Goal: Information Seeking & Learning: Learn about a topic

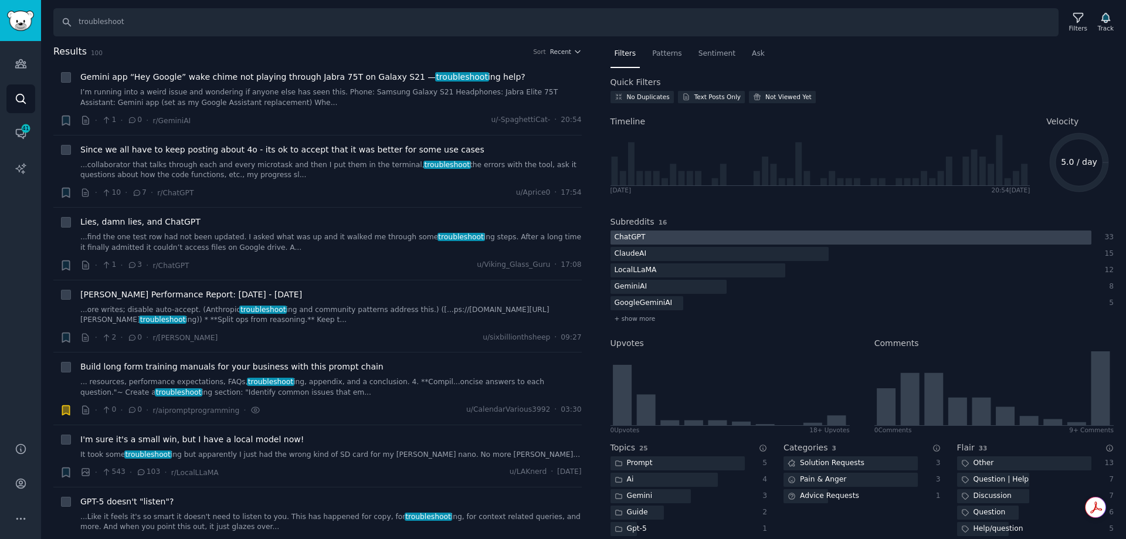
scroll to position [2932, 0]
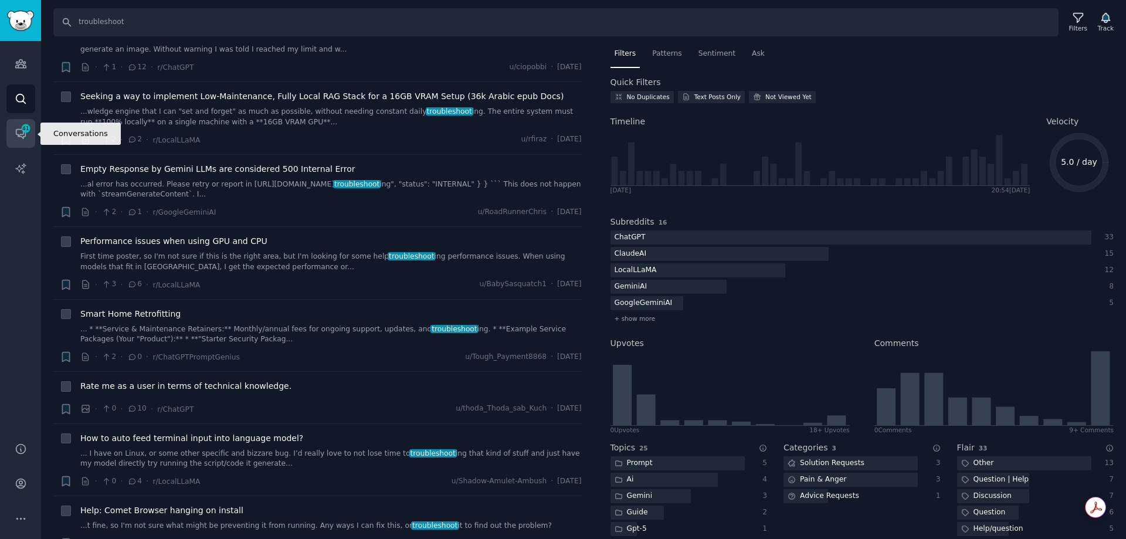
click at [22, 134] on icon "Sidebar" at bounding box center [21, 133] width 12 height 12
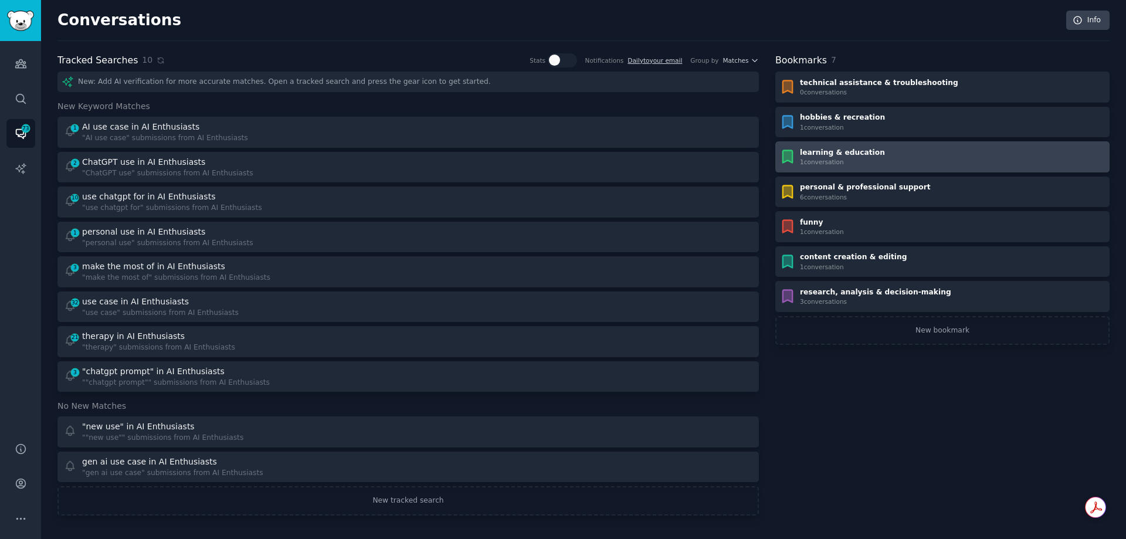
click at [833, 158] on div "1 conversation" at bounding box center [842, 162] width 85 height 8
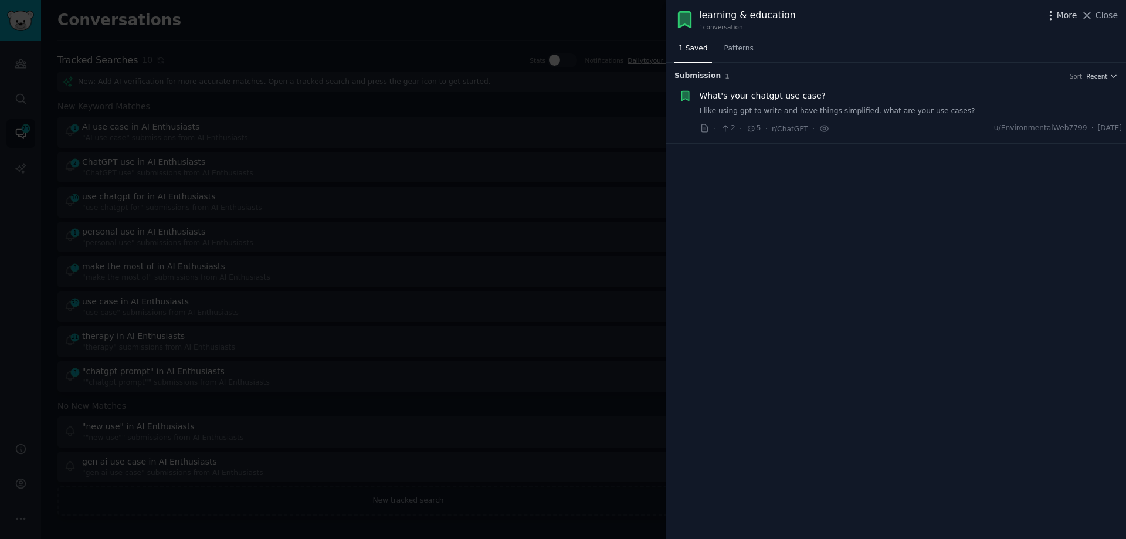
click at [1051, 15] on icon "button" at bounding box center [1050, 15] width 1 height 8
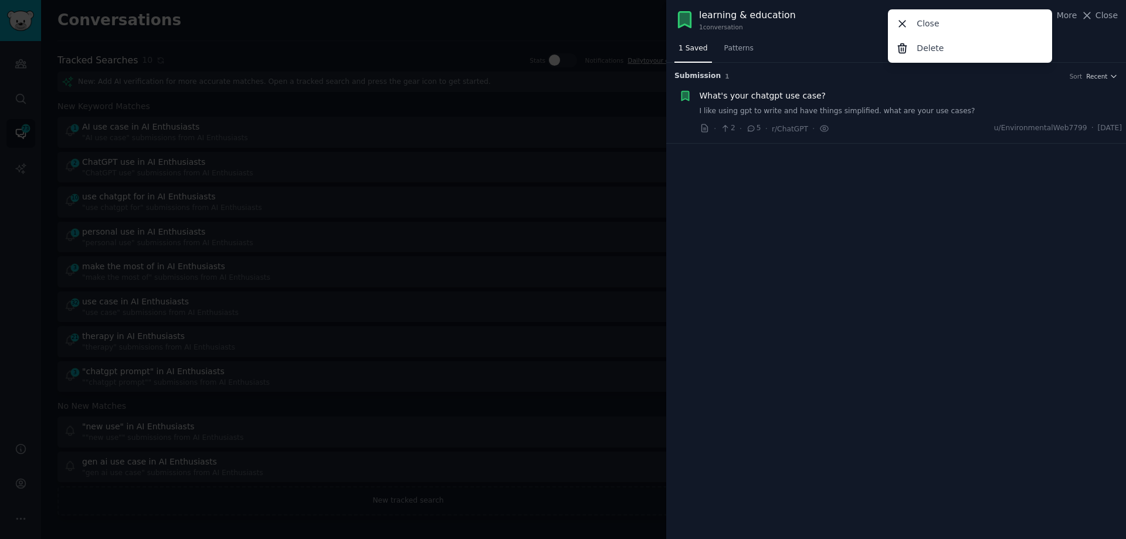
click at [915, 232] on div "Submission 1 Sort Recent What's your chatgpt use case? I like using gpt to writ…" at bounding box center [896, 301] width 460 height 476
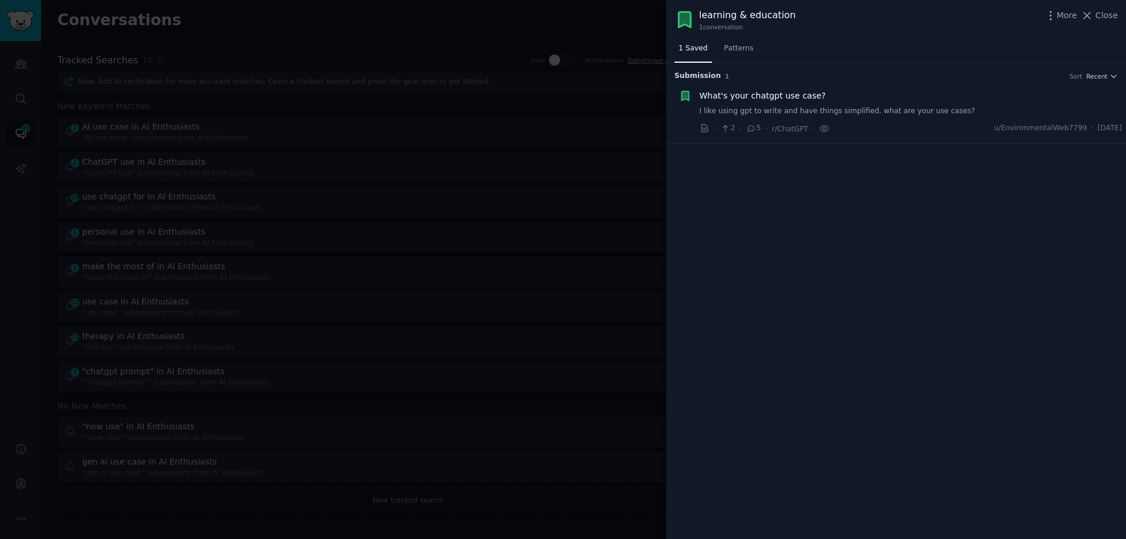
click at [611, 23] on div at bounding box center [563, 269] width 1126 height 539
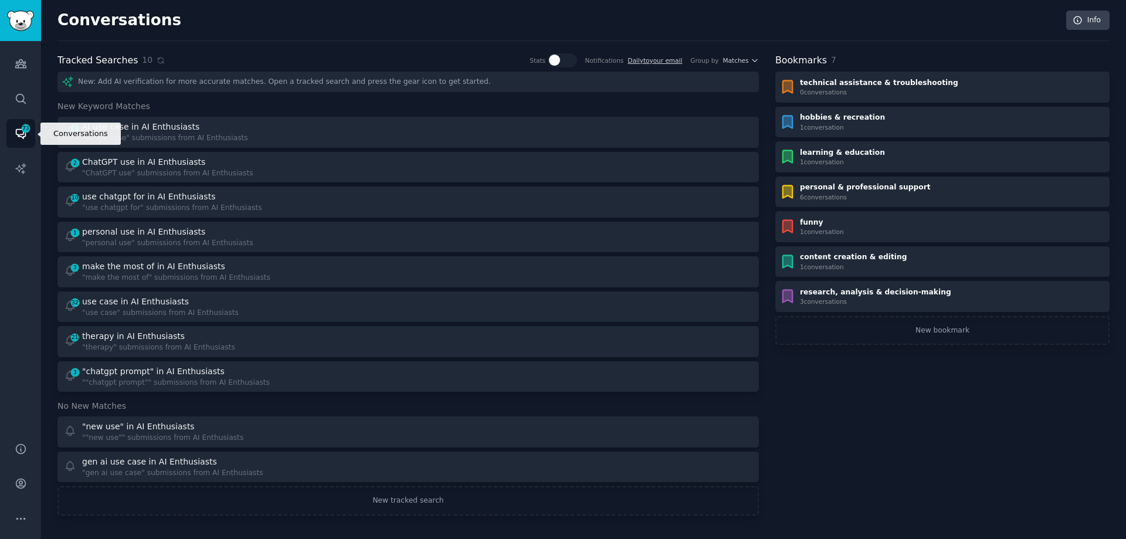
click at [19, 126] on link "Conversations 73" at bounding box center [20, 133] width 29 height 29
click at [803, 59] on h2 "Bookmarks" at bounding box center [801, 60] width 52 height 15
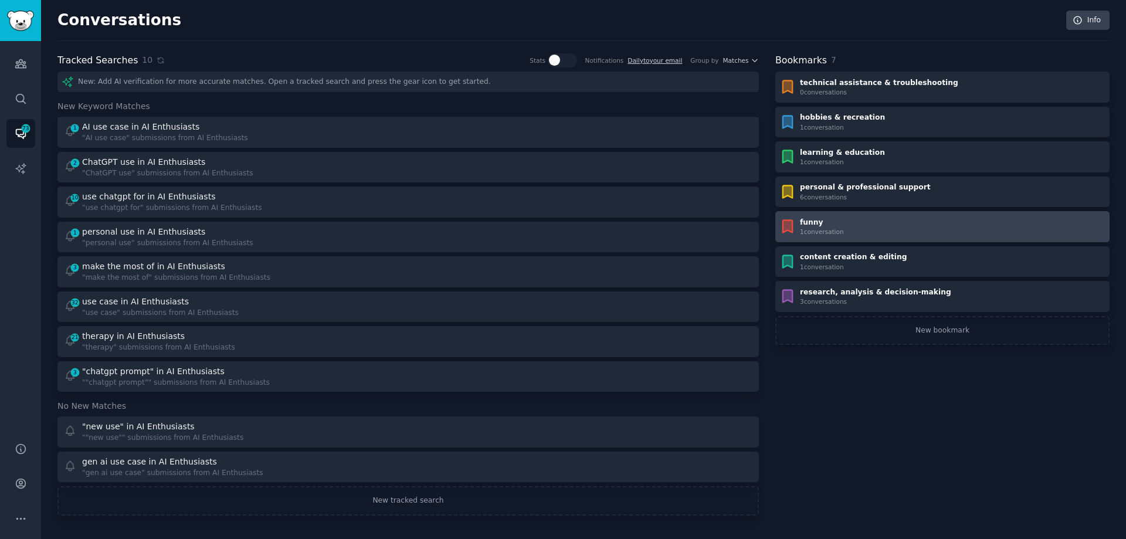
click at [850, 229] on div "funny 1 conversation" at bounding box center [942, 227] width 326 height 19
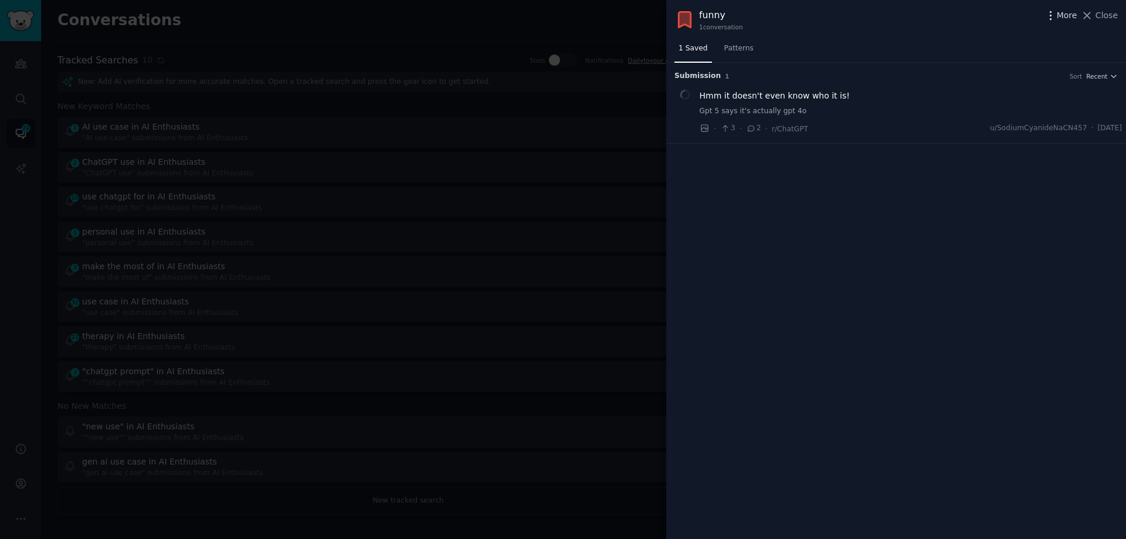
click at [1054, 16] on icon "button" at bounding box center [1051, 15] width 12 height 12
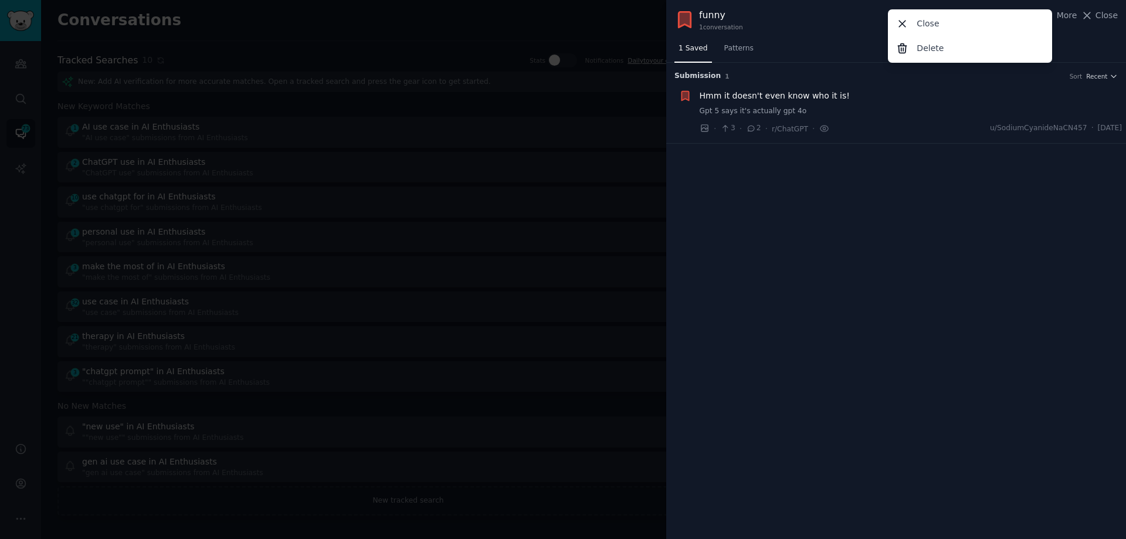
click at [901, 252] on div "Submission 1 Sort Recent Hmm it doesn't even know who it is! Gpt 5 says it's ac…" at bounding box center [896, 301] width 460 height 476
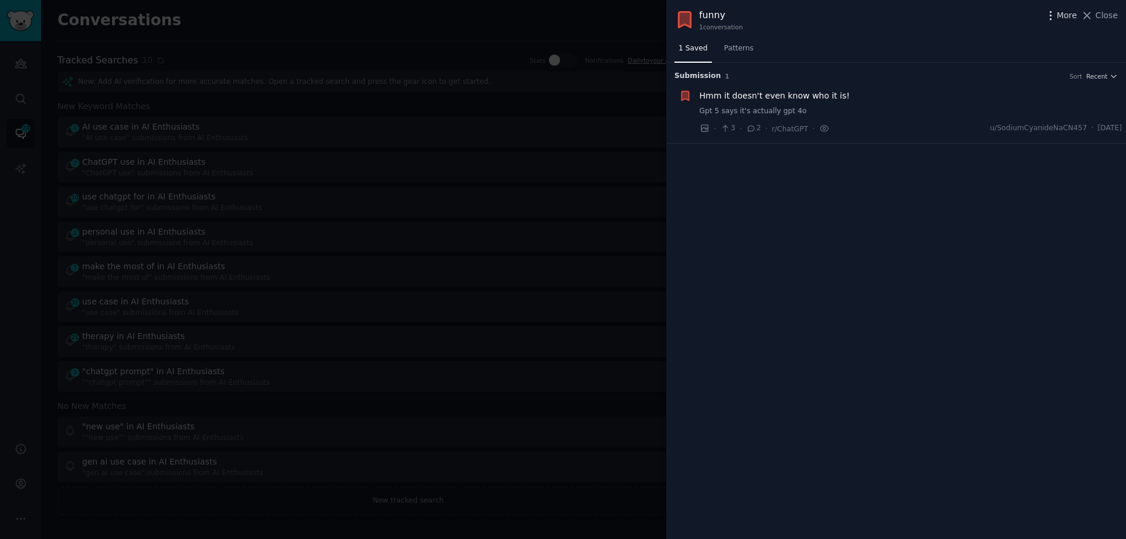
click at [1057, 16] on icon "button" at bounding box center [1051, 15] width 12 height 12
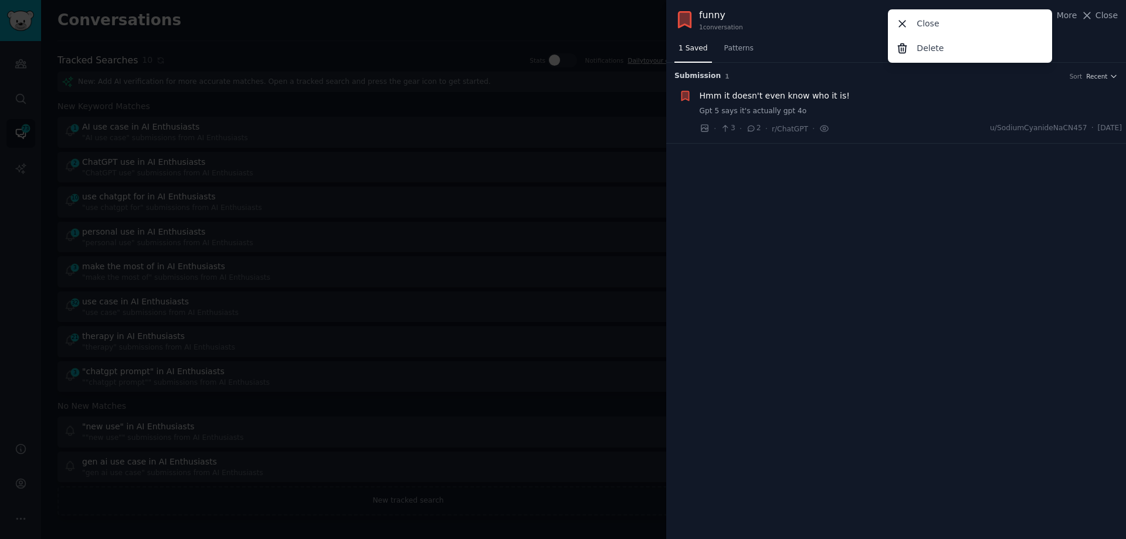
click at [893, 230] on div "Submission 1 Sort Recent Hmm it doesn't even know who it is! Gpt 5 says it's ac…" at bounding box center [896, 301] width 460 height 476
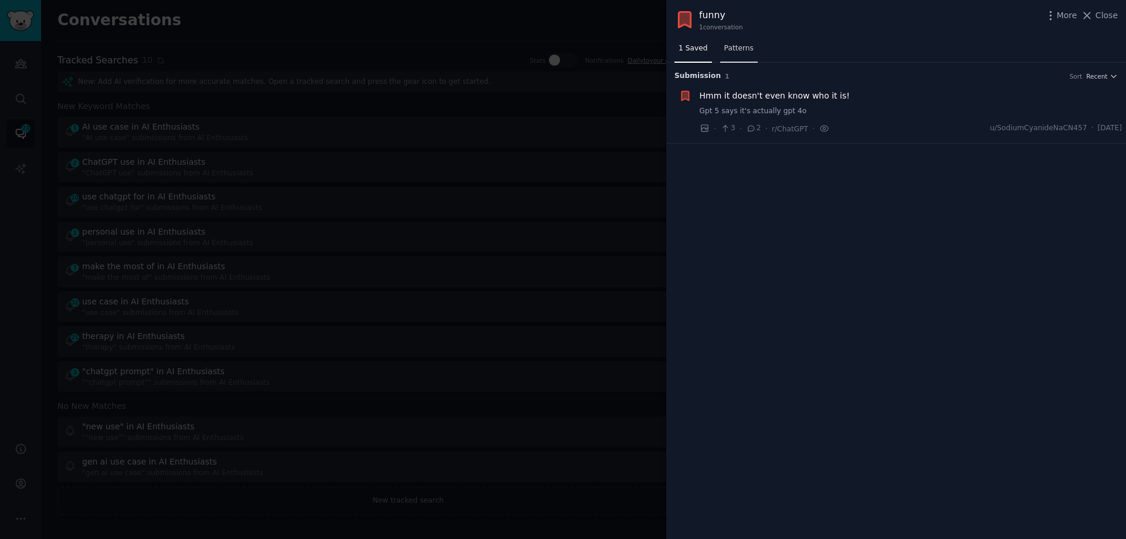
click at [724, 43] on span "Patterns" at bounding box center [738, 48] width 29 height 11
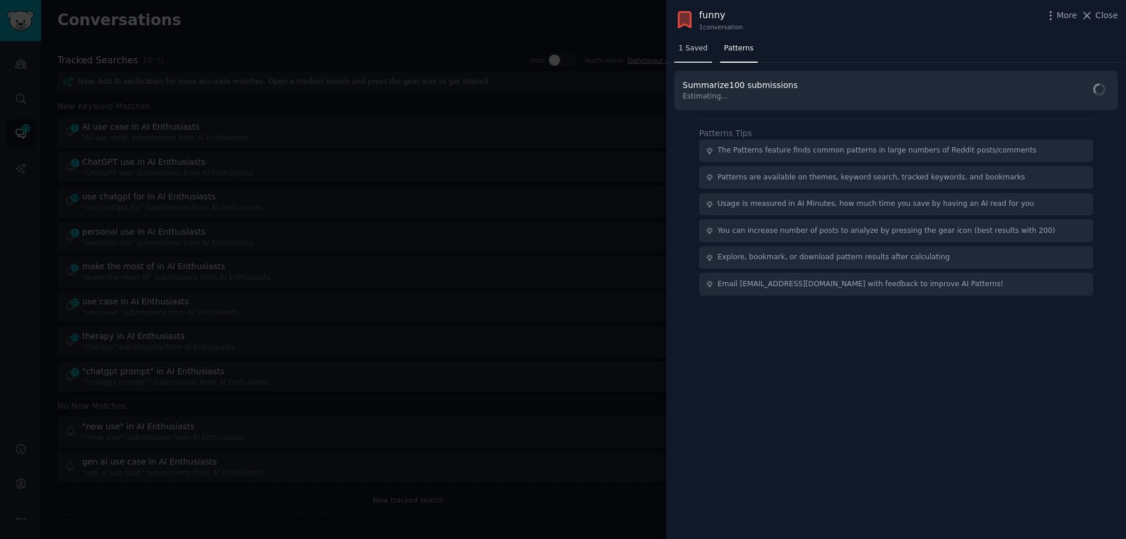
click at [696, 45] on span "1 Saved" at bounding box center [693, 48] width 29 height 11
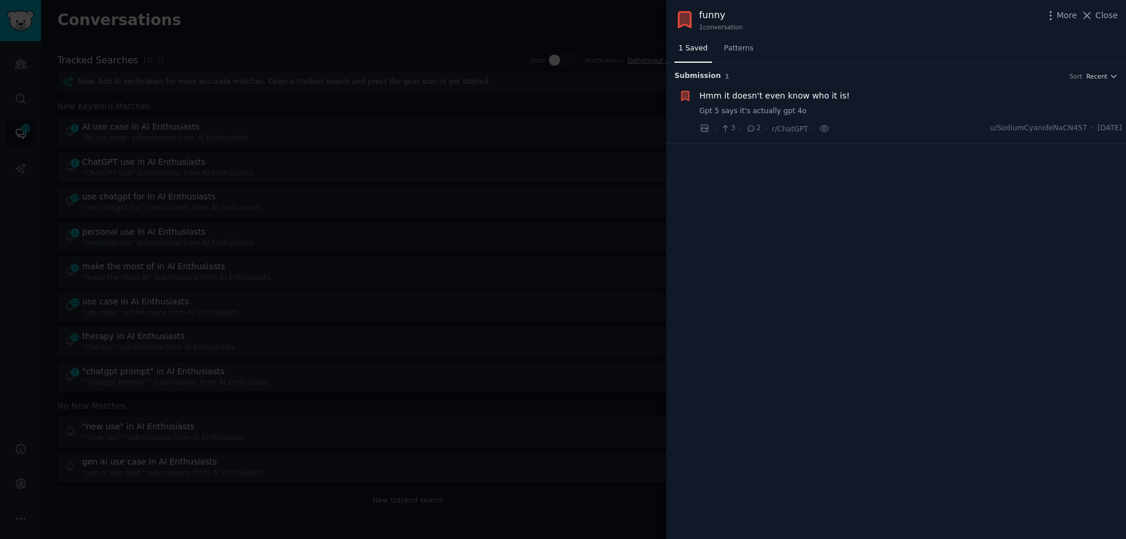
click at [682, 19] on icon at bounding box center [685, 19] width 12 height 15
click at [1057, 16] on icon "button" at bounding box center [1051, 15] width 12 height 12
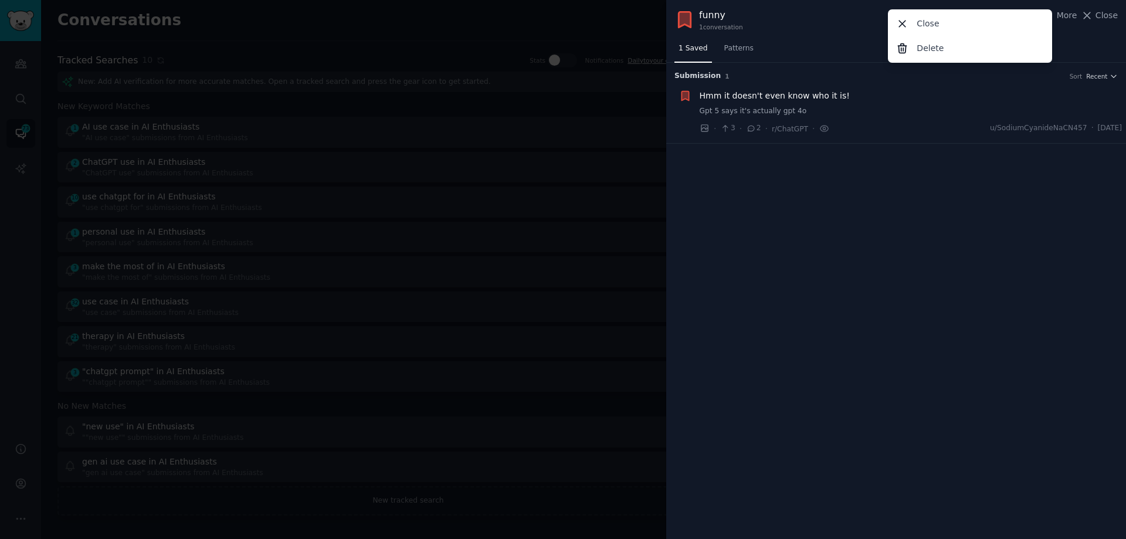
click at [975, 245] on div "Submission 1 Sort Recent Hmm it doesn't even know who it is! Gpt 5 says it's ac…" at bounding box center [896, 301] width 460 height 476
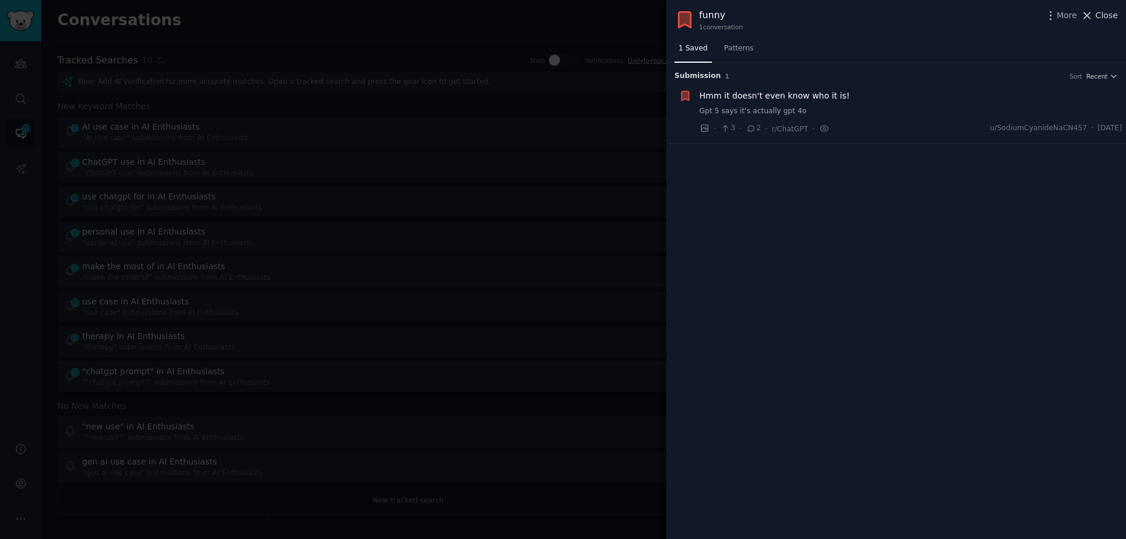
click at [1104, 15] on span "Close" at bounding box center [1107, 15] width 22 height 12
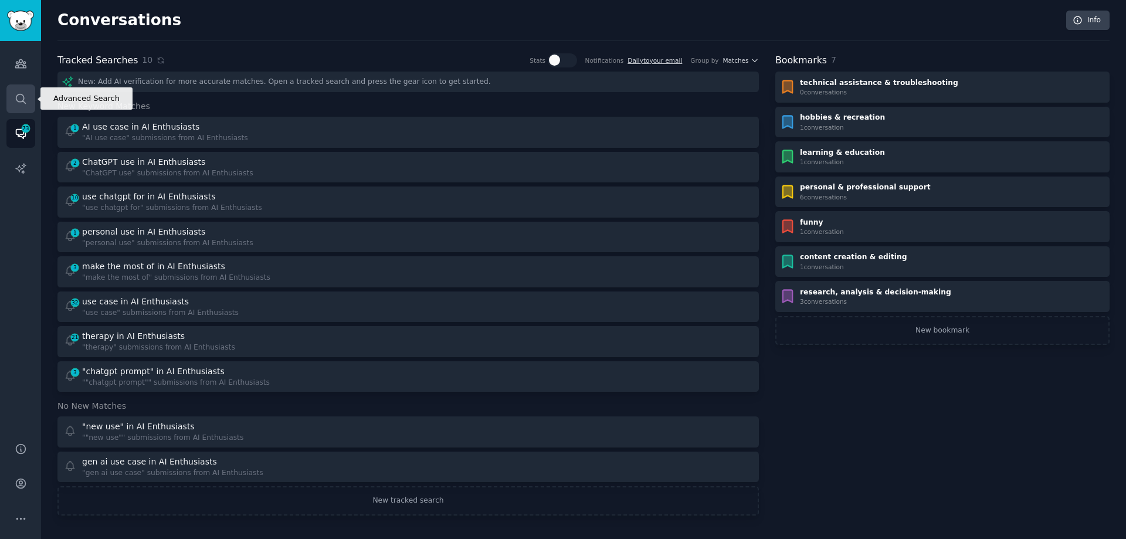
click at [25, 93] on icon "Sidebar" at bounding box center [21, 99] width 12 height 12
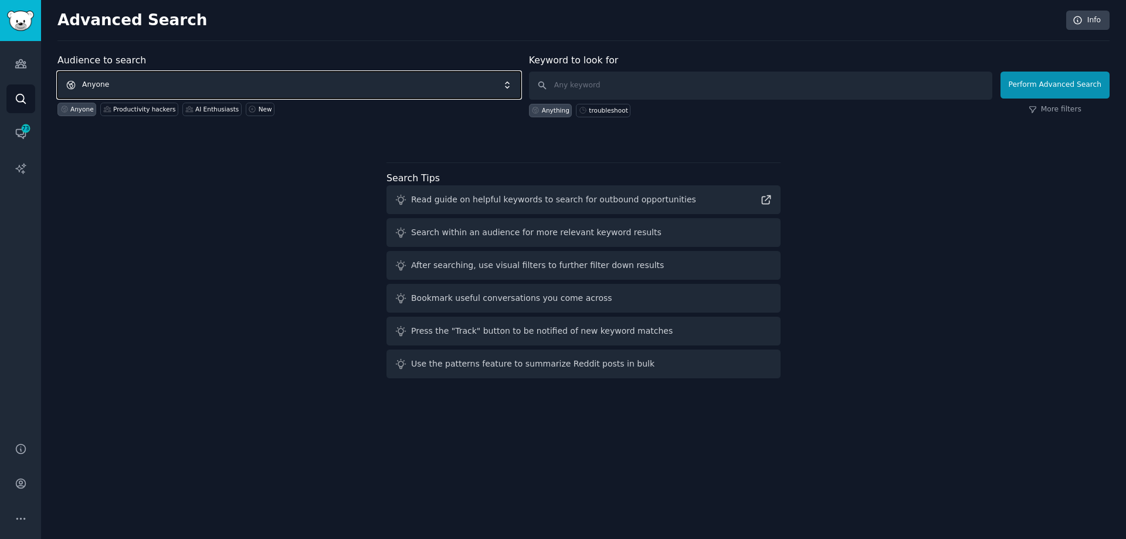
click at [99, 83] on span "Anyone" at bounding box center [288, 85] width 463 height 27
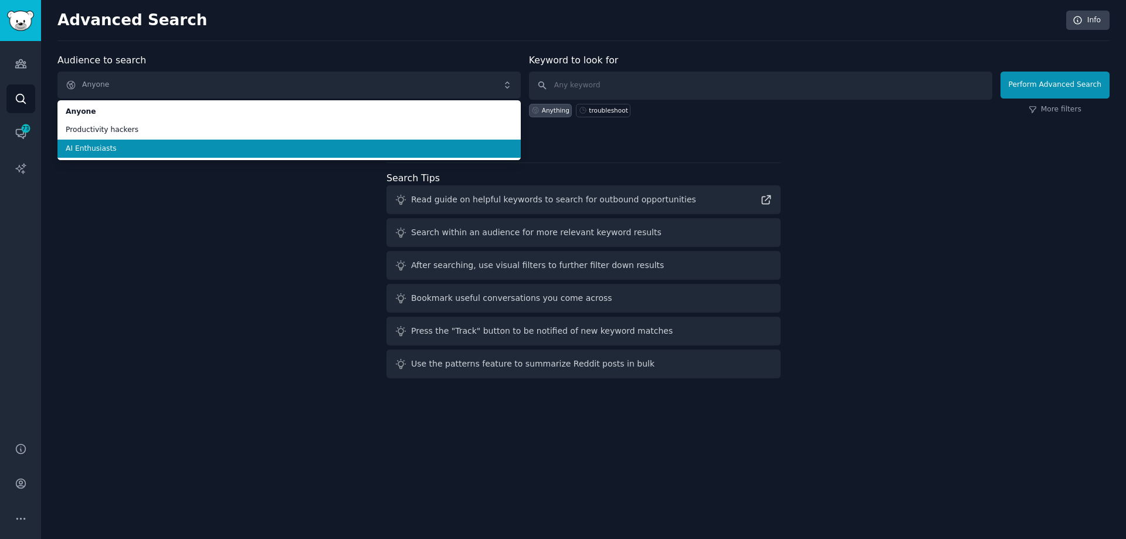
click at [118, 145] on span "AI Enthusiasts" at bounding box center [289, 149] width 447 height 11
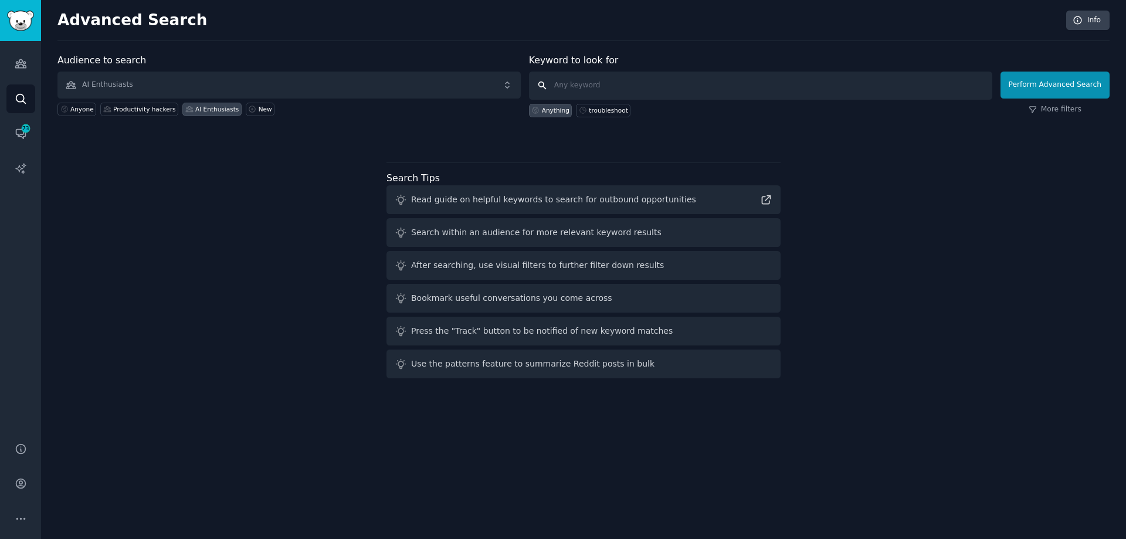
click at [588, 84] on input "text" at bounding box center [760, 86] width 463 height 28
type input "trobleshoot"
click button "Perform Advanced Search" at bounding box center [1055, 85] width 109 height 27
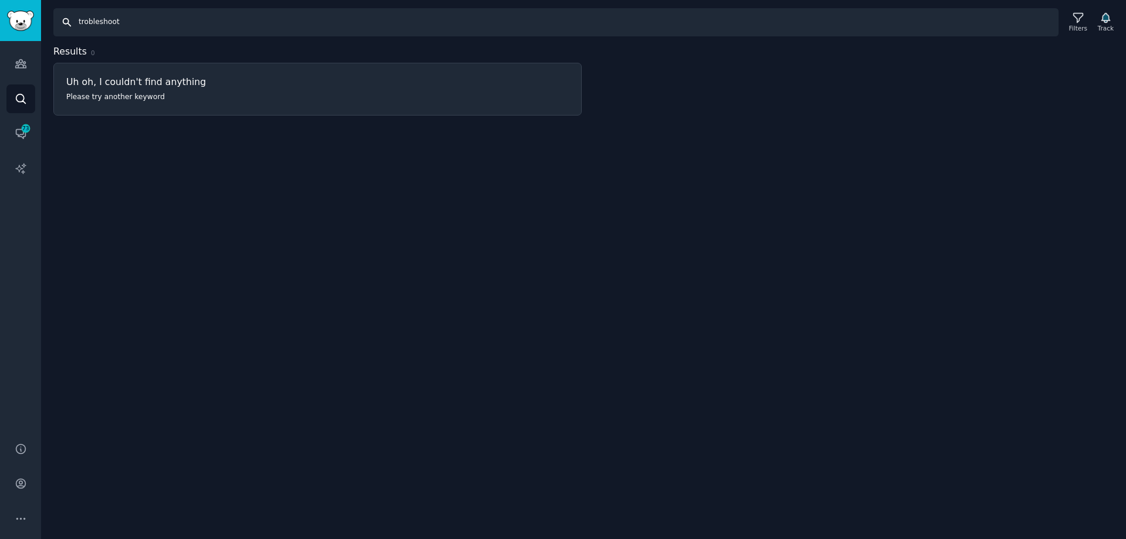
click at [132, 25] on input "trobleshoot" at bounding box center [555, 22] width 1005 height 28
click at [85, 22] on input "trobleshoot" at bounding box center [555, 22] width 1005 height 28
type input "troubleshoot"
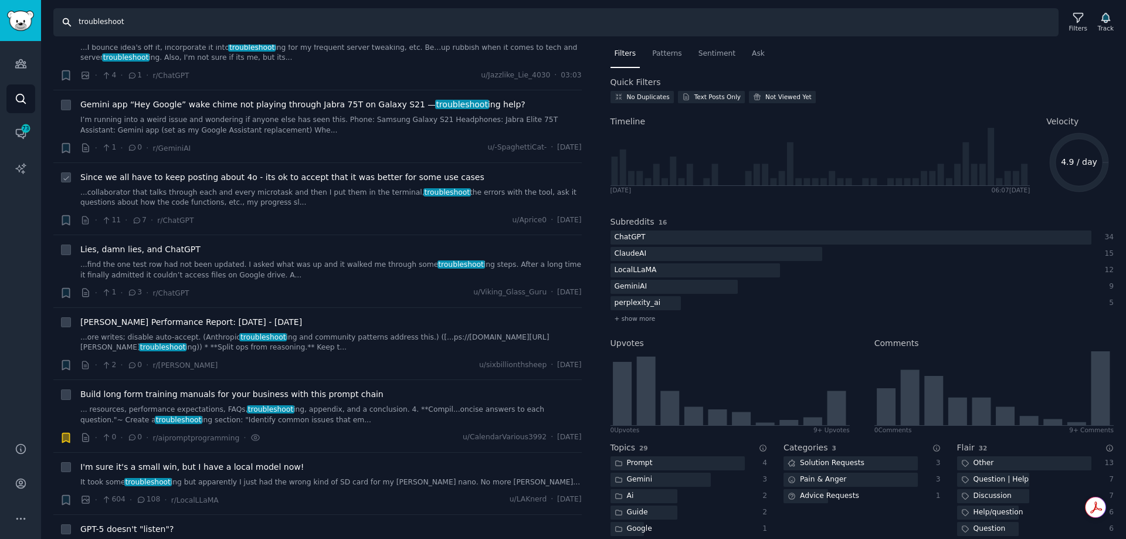
scroll to position [176, 0]
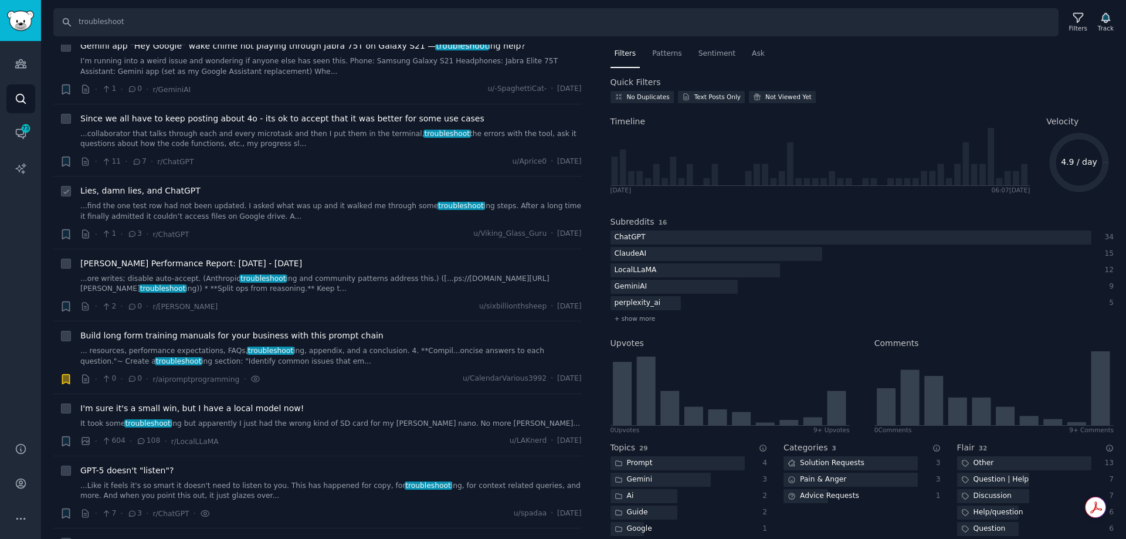
click at [218, 207] on link "...find the one test row had not been updated. I asked what was up and it walke…" at bounding box center [330, 211] width 501 height 21
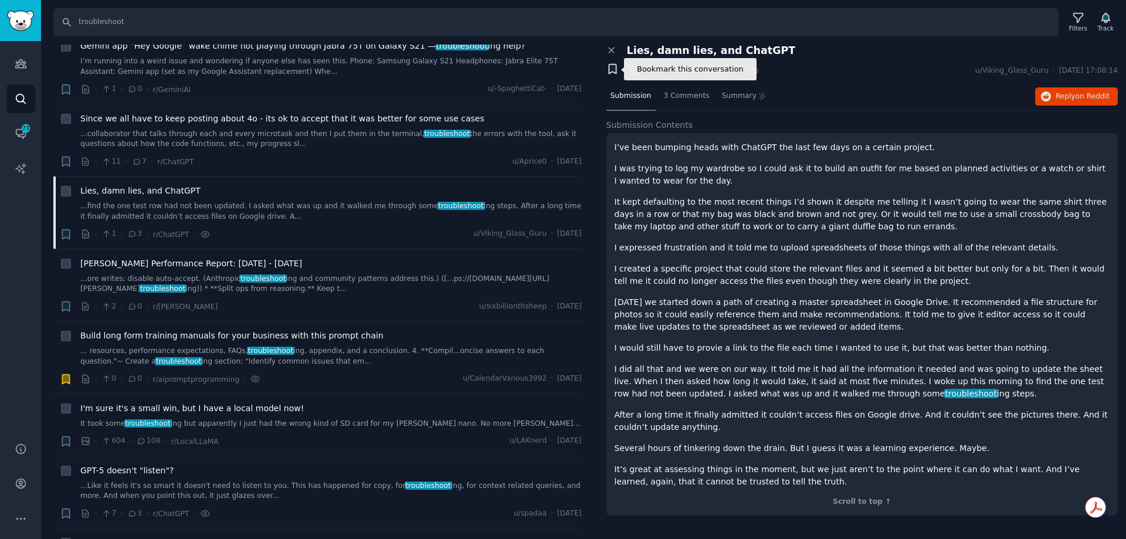
click at [611, 69] on icon "button" at bounding box center [612, 69] width 7 height 9
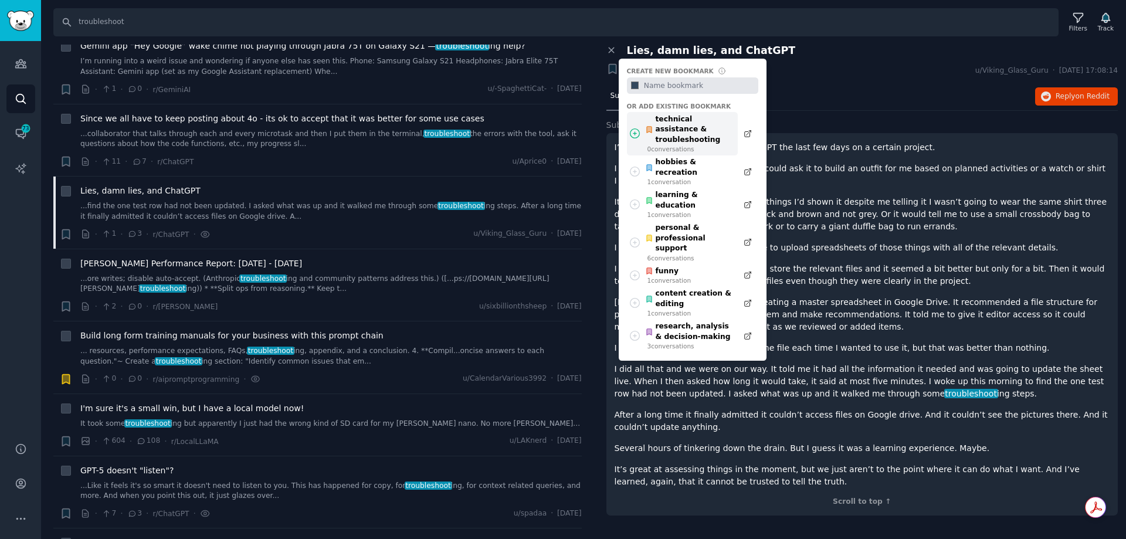
click at [676, 127] on div "technical assistance & troubleshooting" at bounding box center [688, 129] width 86 height 31
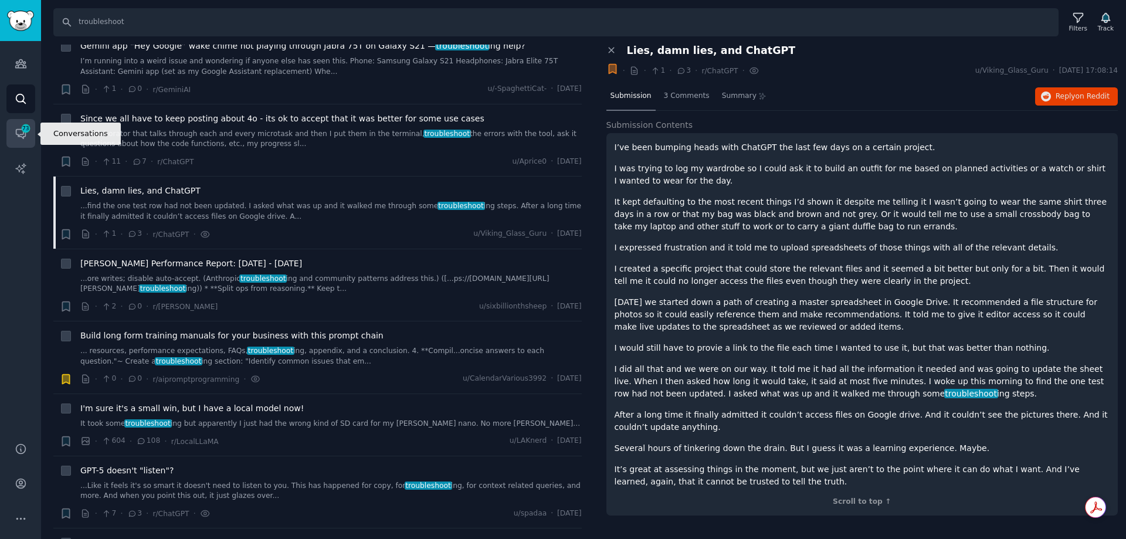
click at [24, 130] on span "73" at bounding box center [26, 128] width 11 height 8
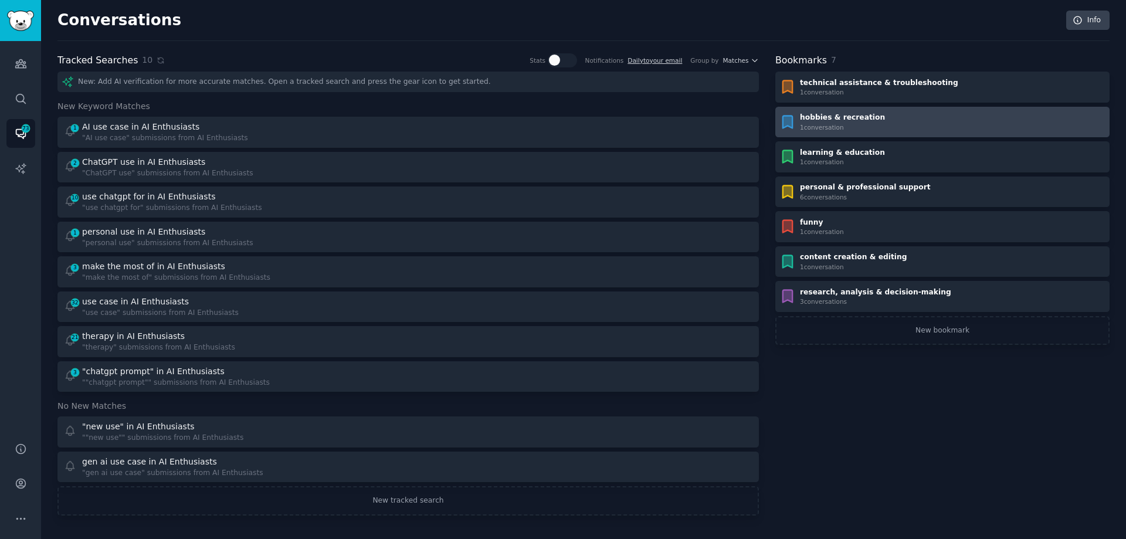
click at [867, 121] on div "hobbies & recreation 1 conversation" at bounding box center [942, 122] width 326 height 19
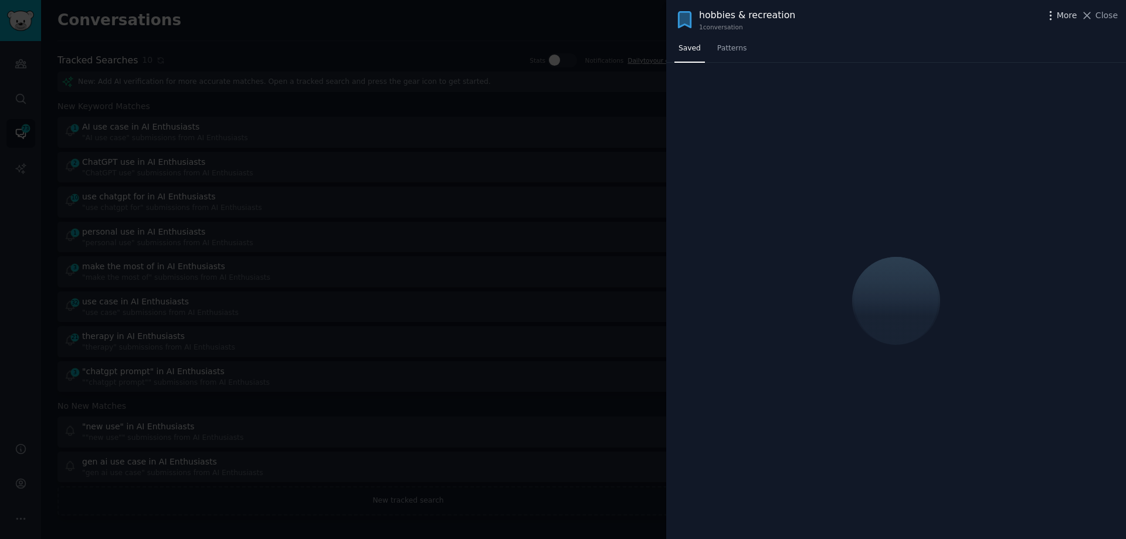
click at [1055, 13] on icon "button" at bounding box center [1051, 15] width 12 height 12
